Goal: Find specific page/section

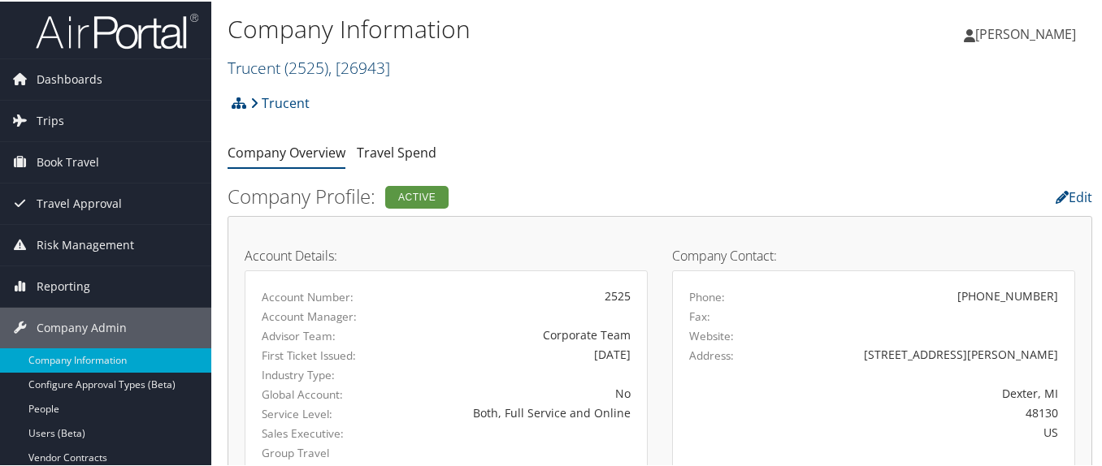
click at [295, 61] on span "( 2525 )" at bounding box center [306, 66] width 44 height 22
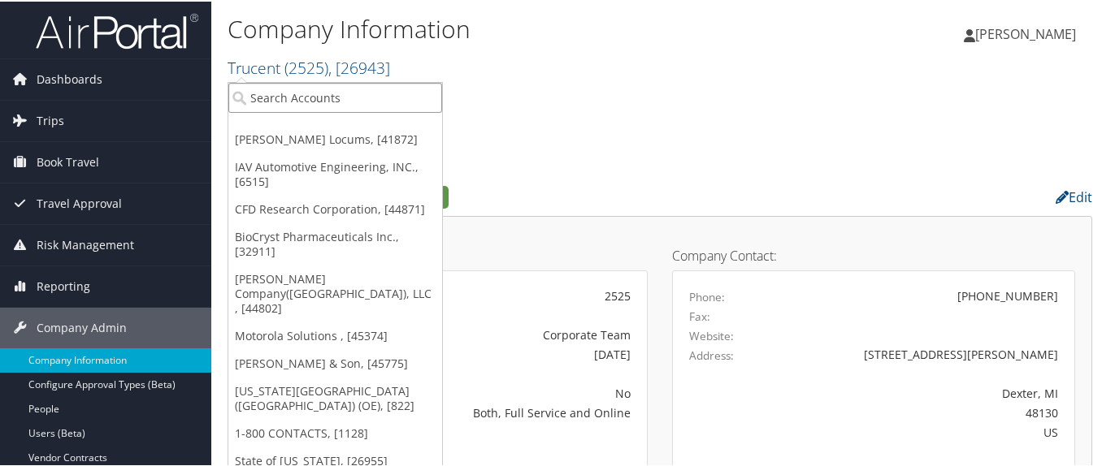
click at [282, 88] on input "search" at bounding box center [335, 96] width 214 height 30
paste input "302077"
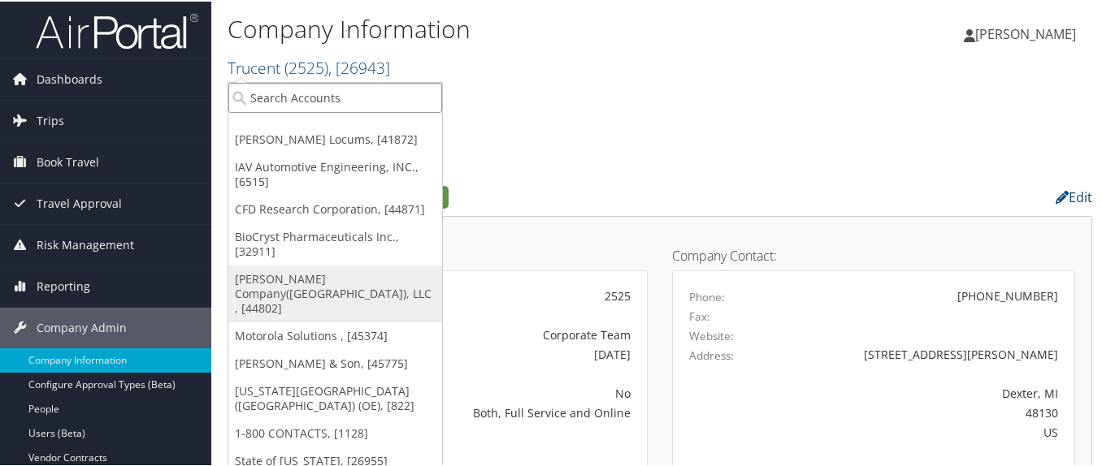
type input "302077"
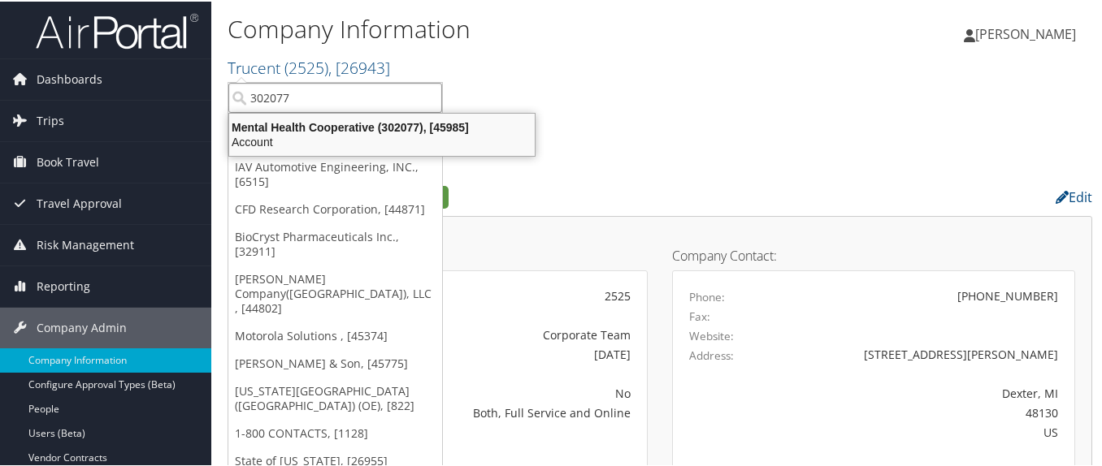
click at [323, 124] on div "Mental Health Cooperative (302077), [45985]" at bounding box center [381, 126] width 325 height 15
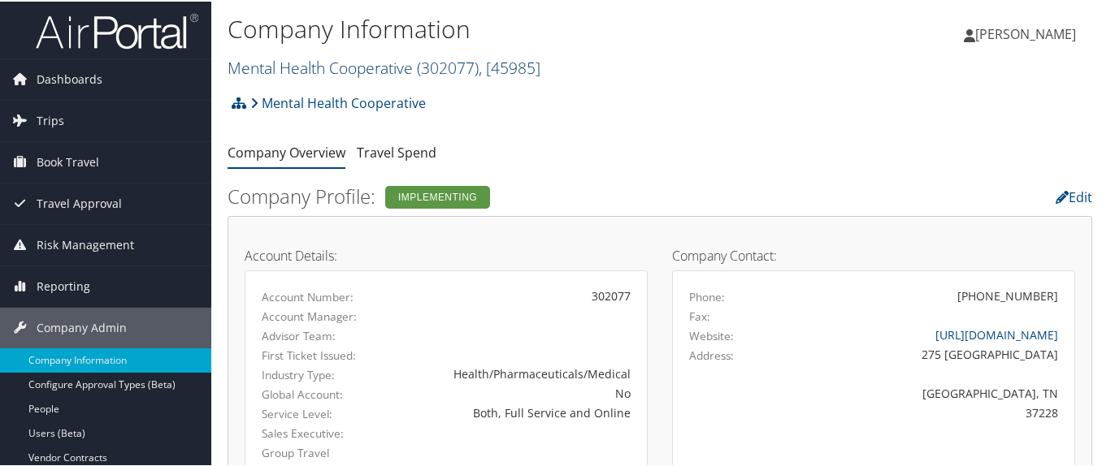
click at [311, 66] on link "Mental Health Cooperative ( 302077 ) , [ 45985 ]" at bounding box center [384, 66] width 313 height 22
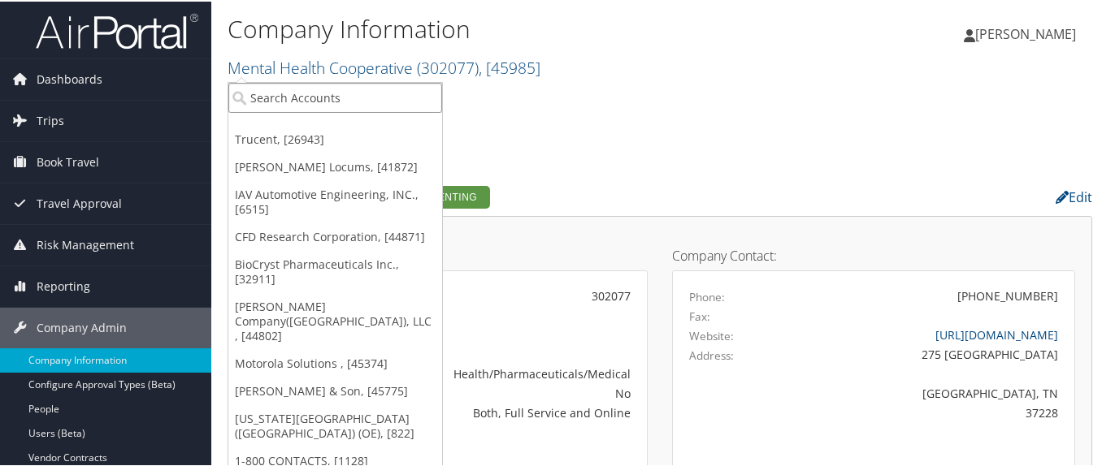
click at [321, 99] on input "search" at bounding box center [335, 96] width 214 height 30
paste input "302074"
type input "302074"
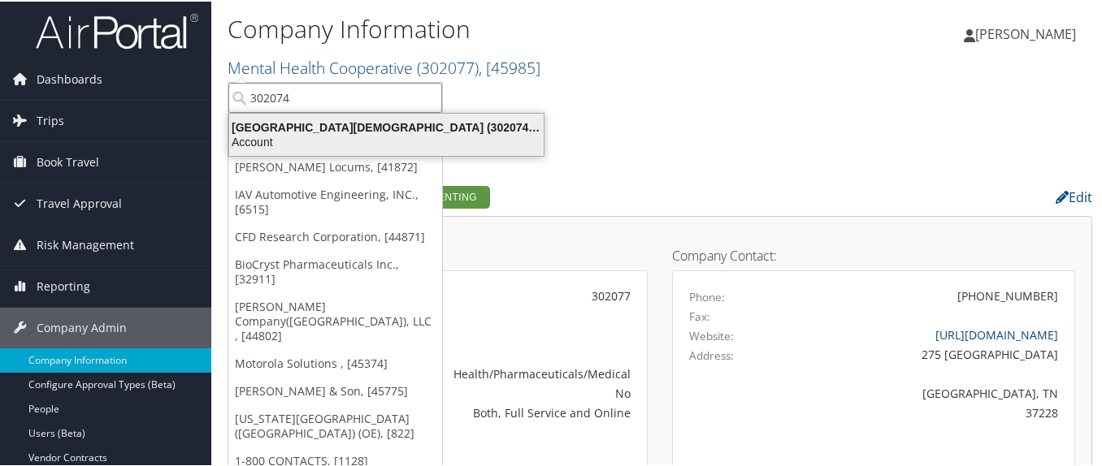
click at [316, 121] on div "Abilene Christian University (302074), [45966]" at bounding box center [386, 126] width 334 height 15
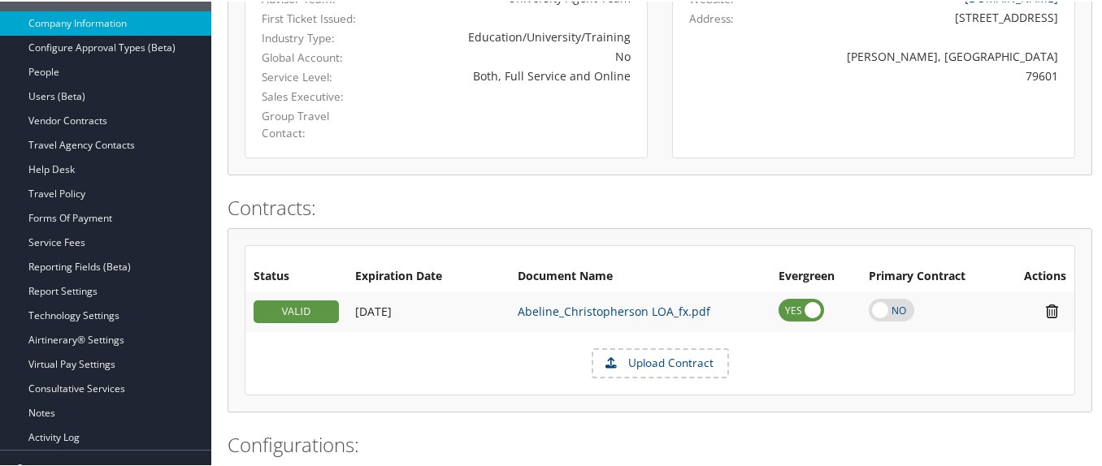
scroll to position [325, 0]
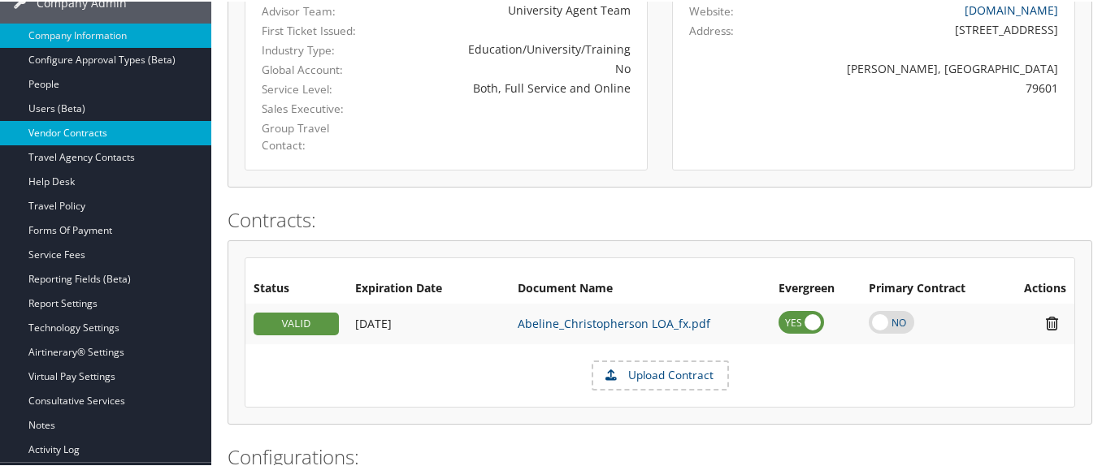
click at [166, 121] on link "Vendor Contracts" at bounding box center [105, 131] width 211 height 24
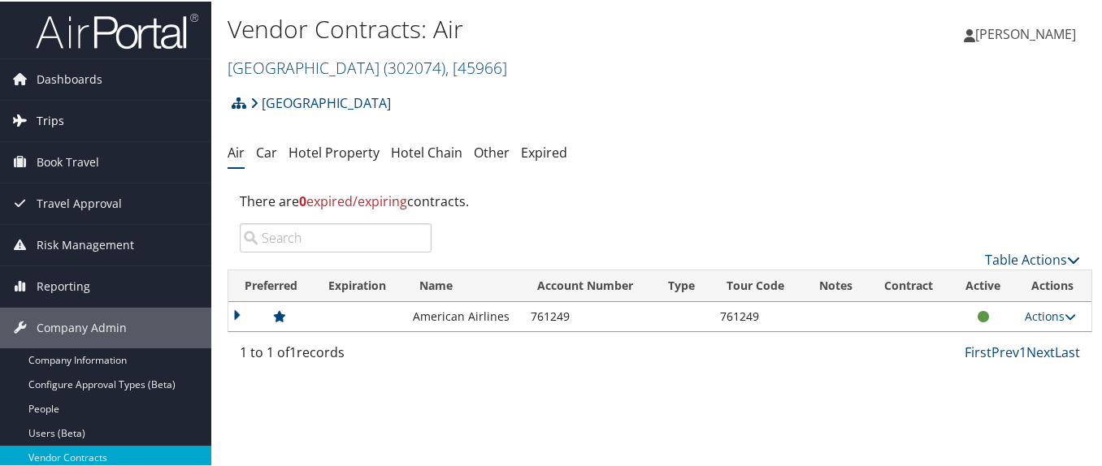
click at [101, 121] on link "Trips" at bounding box center [105, 119] width 211 height 41
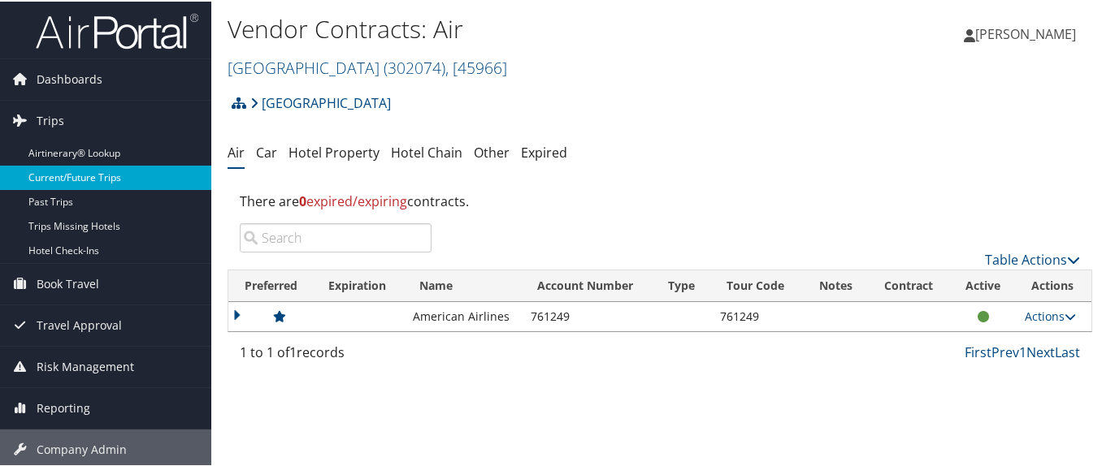
click at [126, 179] on link "Current/Future Trips" at bounding box center [105, 176] width 211 height 24
